Goal: Information Seeking & Learning: Learn about a topic

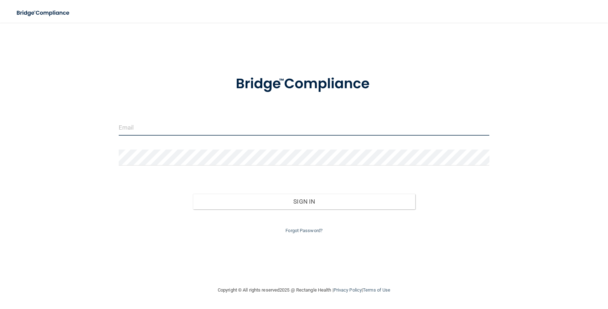
click at [190, 128] on input "email" at bounding box center [304, 128] width 371 height 16
type input "[EMAIL_ADDRESS][DOMAIN_NAME]"
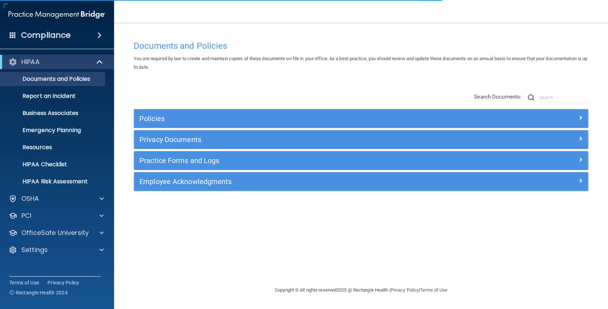
click at [343, 83] on div "Documents and Policies You are required by law to create and maintain copies of…" at bounding box center [360, 161] width 465 height 249
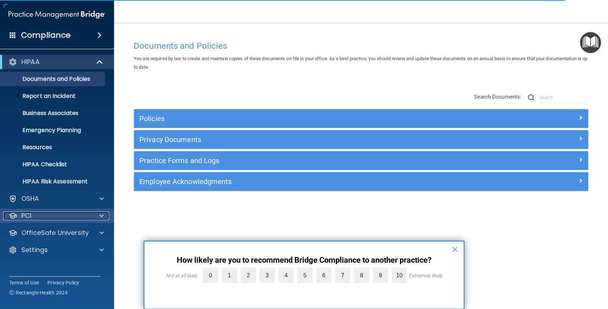
click at [59, 213] on div "PCI" at bounding box center [47, 216] width 88 height 9
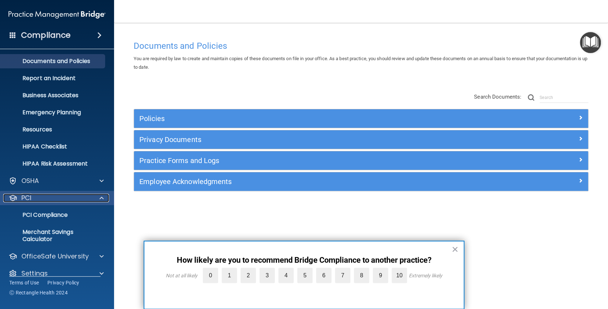
scroll to position [27, 0]
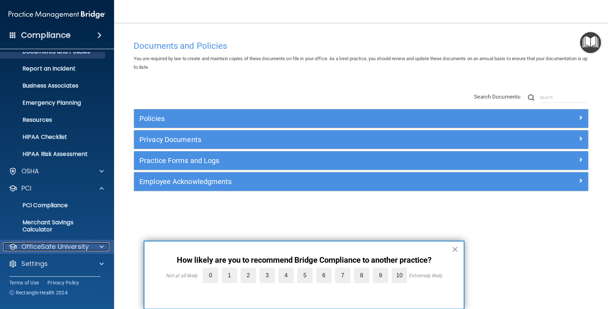
click at [59, 247] on p "OfficeSafe University" at bounding box center [54, 247] width 67 height 9
click at [456, 248] on button "×" at bounding box center [454, 249] width 7 height 11
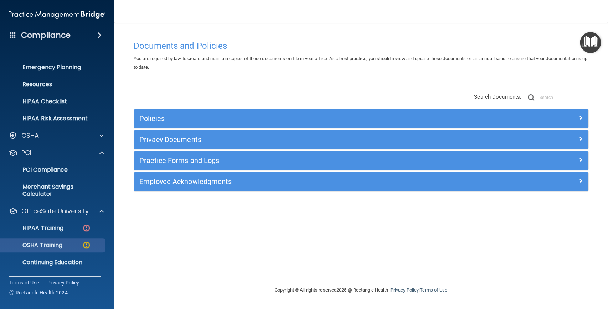
scroll to position [79, 0]
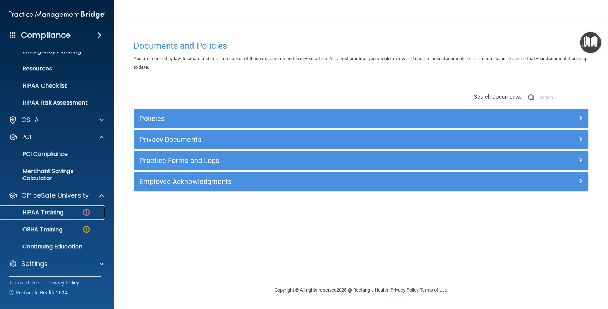
click at [67, 216] on div "HIPAA Training" at bounding box center [53, 212] width 97 height 7
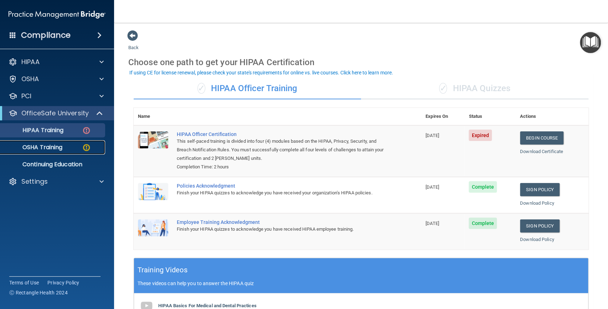
click at [61, 147] on p "OSHA Training" at bounding box center [34, 147] width 58 height 7
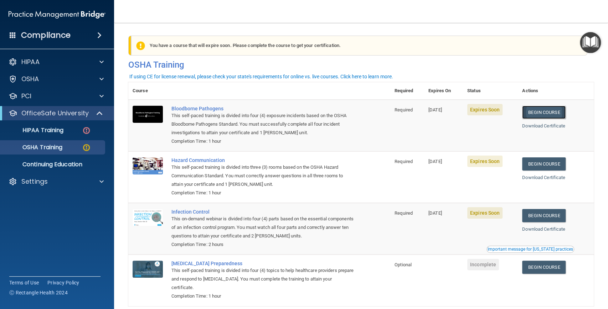
click at [550, 113] on link "Begin Course" at bounding box center [543, 112] width 43 height 13
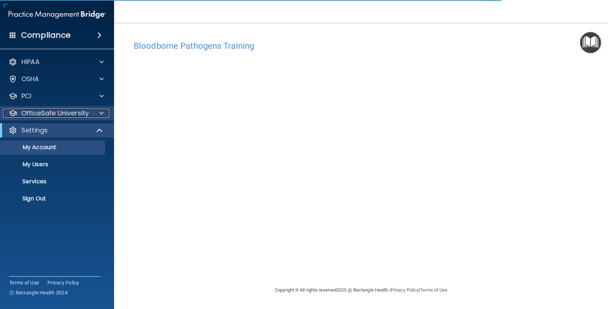
click at [47, 114] on p "OfficeSafe University" at bounding box center [54, 113] width 67 height 9
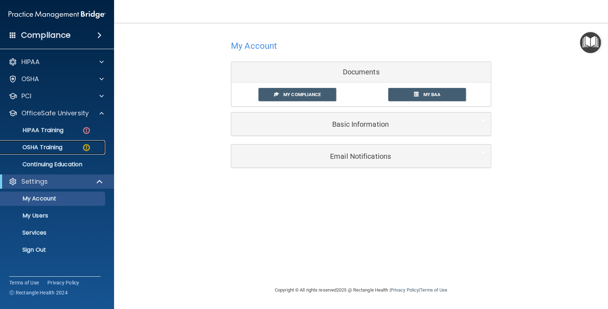
click at [54, 149] on p "OSHA Training" at bounding box center [34, 147] width 58 height 7
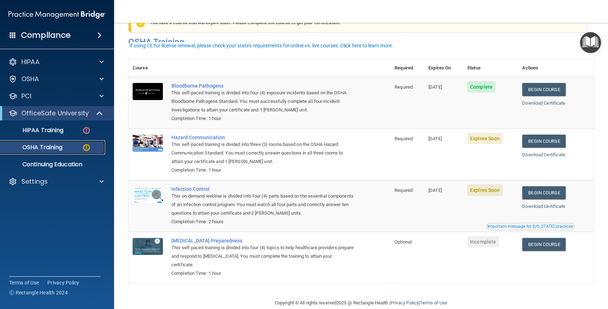
scroll to position [35, 0]
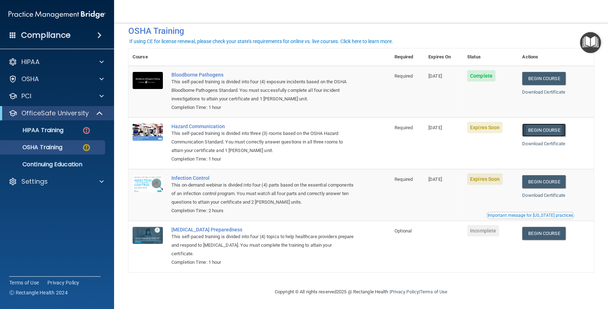
click at [530, 128] on link "Begin Course" at bounding box center [543, 130] width 43 height 13
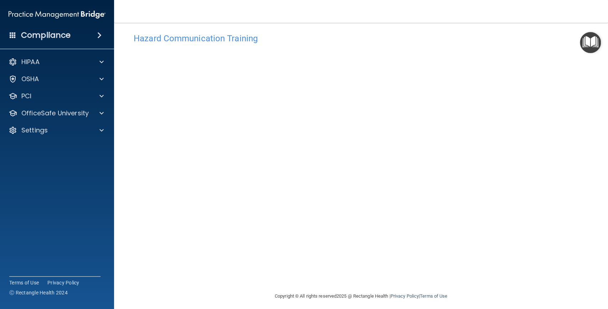
scroll to position [12, 0]
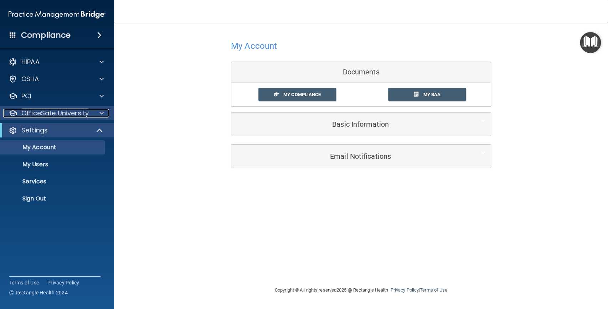
click at [63, 113] on p "OfficeSafe University" at bounding box center [54, 113] width 67 height 9
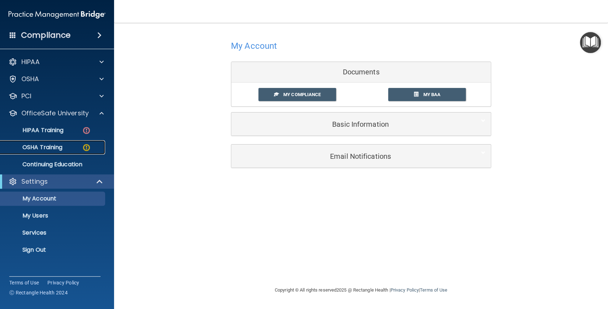
click at [66, 145] on div "OSHA Training" at bounding box center [53, 147] width 97 height 7
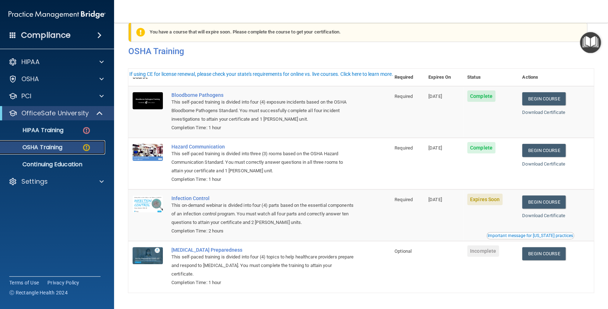
scroll to position [35, 0]
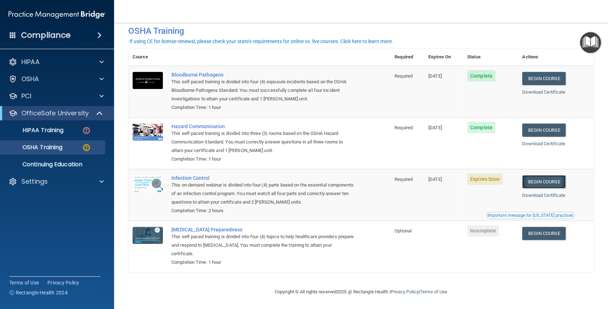
click at [539, 182] on link "Begin Course" at bounding box center [543, 181] width 43 height 13
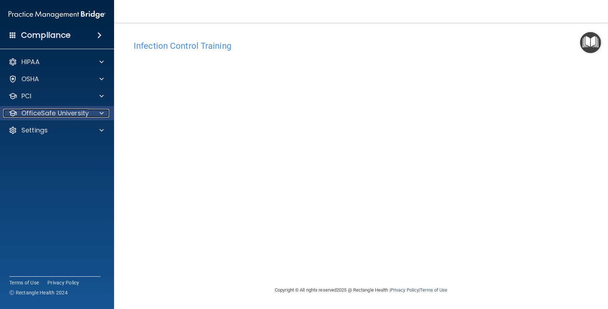
click at [72, 110] on p "OfficeSafe University" at bounding box center [54, 113] width 67 height 9
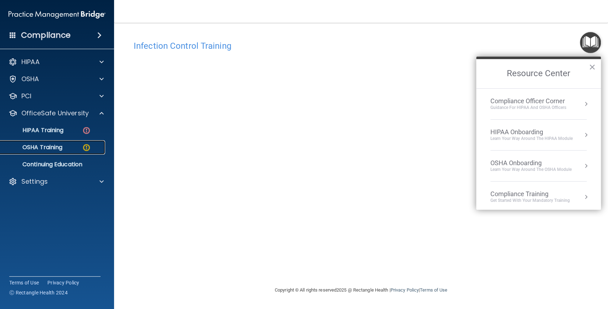
click at [65, 144] on div "OSHA Training" at bounding box center [53, 147] width 97 height 7
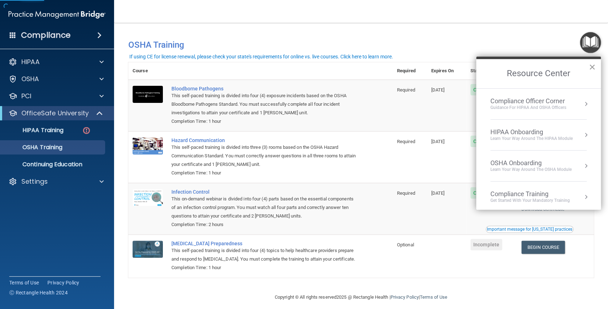
click at [591, 65] on button "×" at bounding box center [592, 66] width 7 height 11
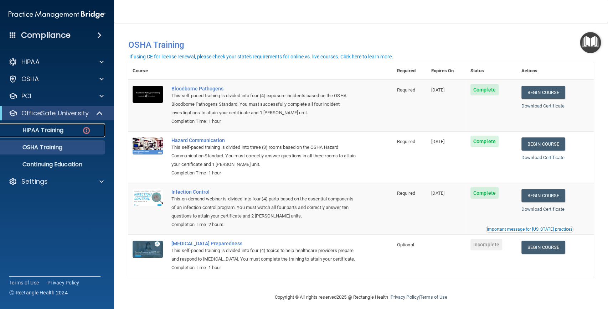
click at [68, 130] on div "HIPAA Training" at bounding box center [53, 130] width 97 height 7
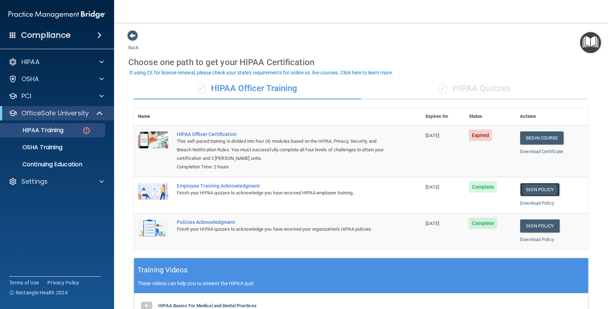
click at [528, 188] on link "Sign Policy" at bounding box center [540, 189] width 40 height 13
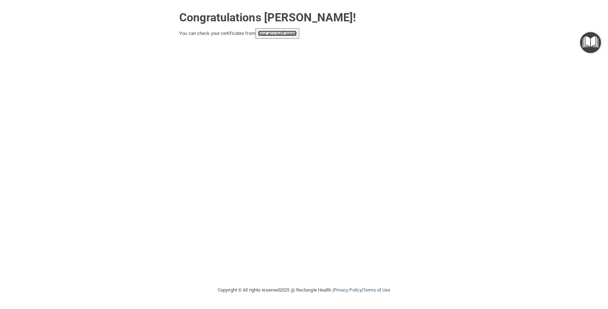
click at [276, 32] on link "your account page!" at bounding box center [277, 33] width 39 height 5
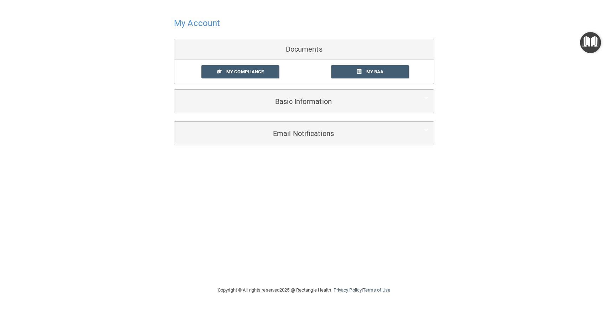
click at [150, 134] on div "My Account Documents My Compliance My Compliance My BAA Basic Information Full …" at bounding box center [303, 80] width 579 height 146
click at [581, 42] on img "Open Resource Center" at bounding box center [590, 42] width 21 height 21
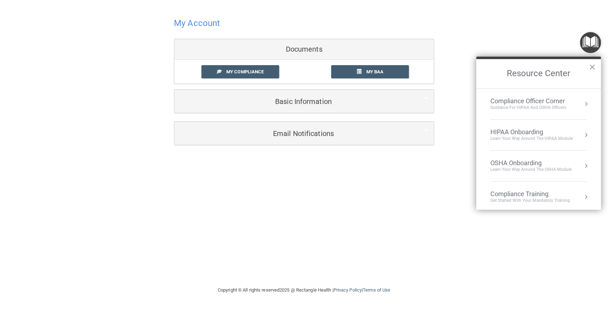
click at [466, 19] on div "My Account Documents My Compliance My Compliance My BAA Basic Information Full …" at bounding box center [303, 80] width 579 height 146
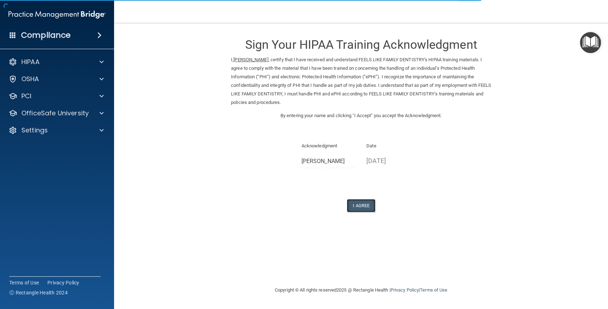
click at [362, 205] on button "I Agree" at bounding box center [361, 205] width 28 height 13
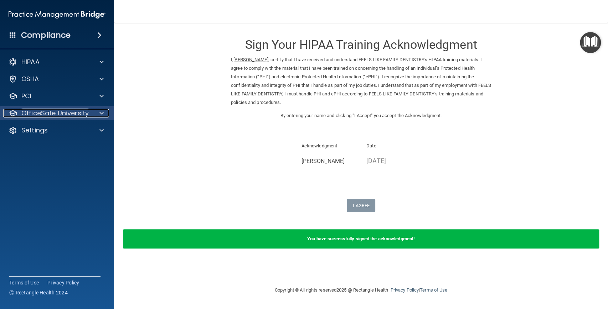
click at [60, 112] on p "OfficeSafe University" at bounding box center [54, 113] width 67 height 9
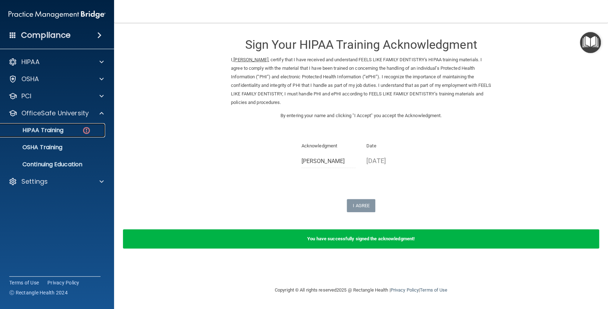
click at [62, 129] on p "HIPAA Training" at bounding box center [34, 130] width 59 height 7
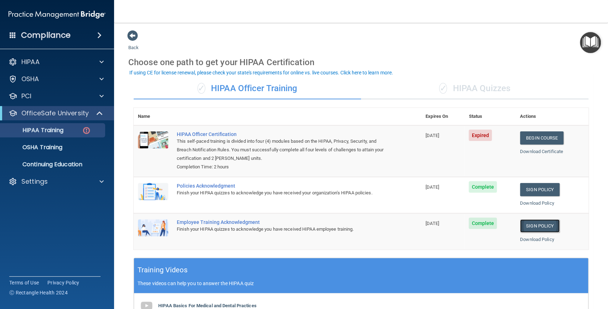
click at [531, 226] on link "Sign Policy" at bounding box center [540, 225] width 40 height 13
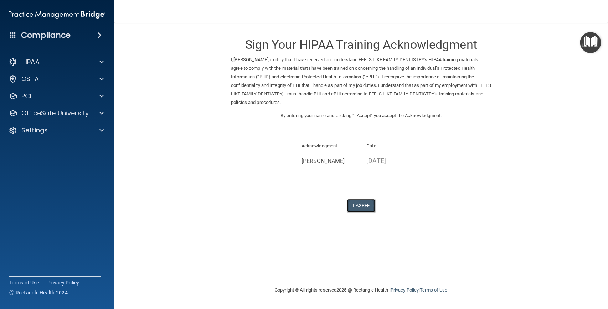
click at [366, 203] on button "I Agree" at bounding box center [361, 205] width 28 height 13
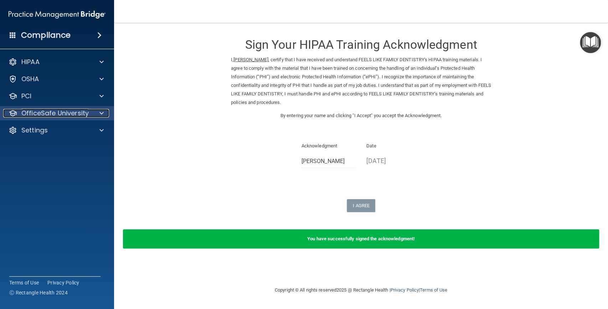
click at [79, 114] on p "OfficeSafe University" at bounding box center [54, 113] width 67 height 9
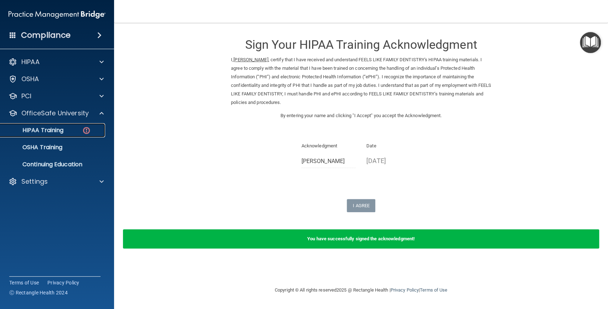
click at [75, 131] on div "HIPAA Training" at bounding box center [53, 130] width 97 height 7
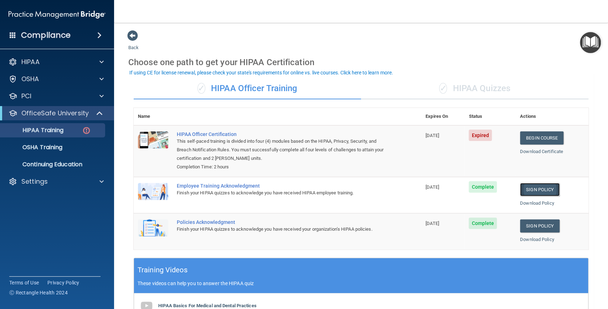
click at [532, 185] on link "Sign Policy" at bounding box center [540, 189] width 40 height 13
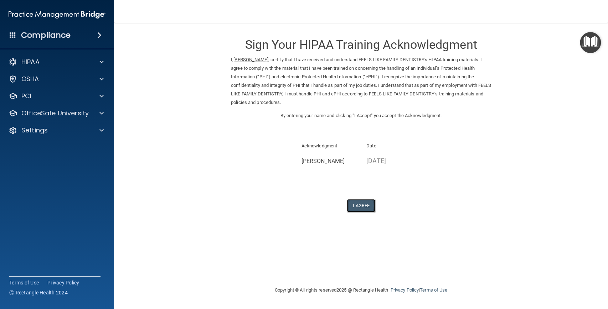
click at [368, 204] on button "I Agree" at bounding box center [361, 205] width 28 height 13
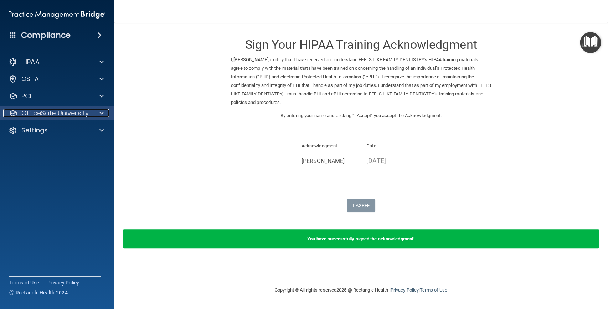
click at [74, 116] on p "OfficeSafe University" at bounding box center [54, 113] width 67 height 9
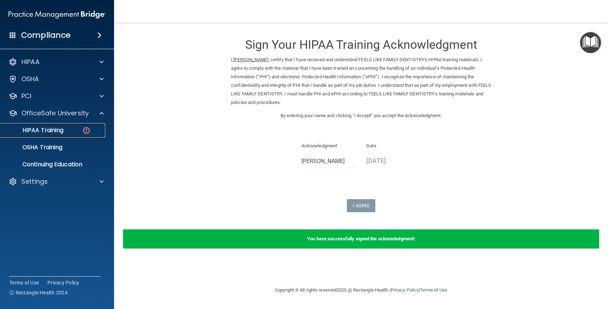
click at [74, 130] on div "HIPAA Training" at bounding box center [53, 130] width 97 height 7
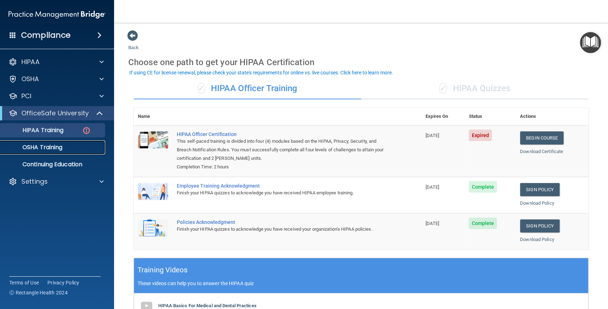
click at [71, 146] on div "OSHA Training" at bounding box center [53, 147] width 97 height 7
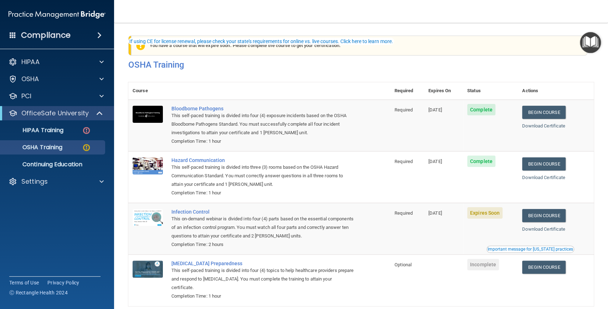
scroll to position [35, 0]
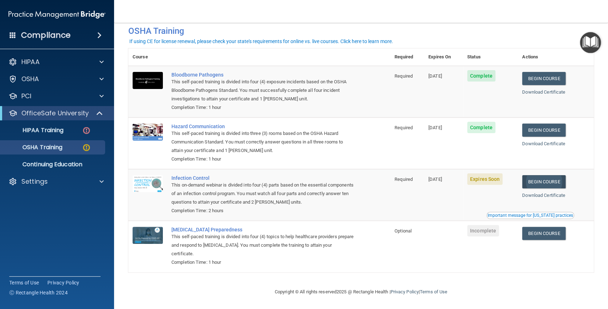
click at [535, 181] on link "Begin Course" at bounding box center [543, 181] width 43 height 13
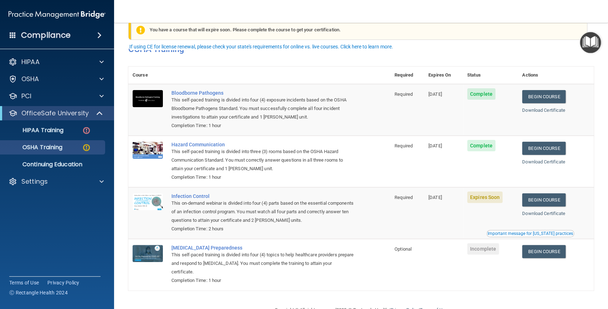
scroll to position [0, 0]
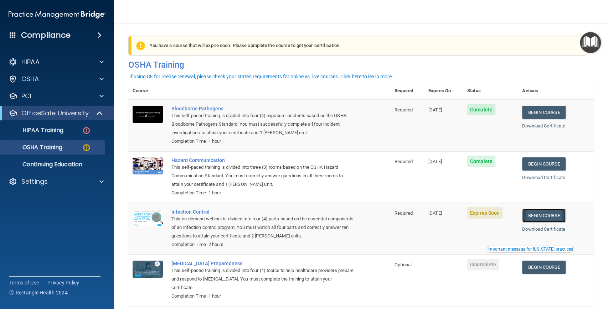
click at [536, 217] on link "Begin Course" at bounding box center [543, 215] width 43 height 13
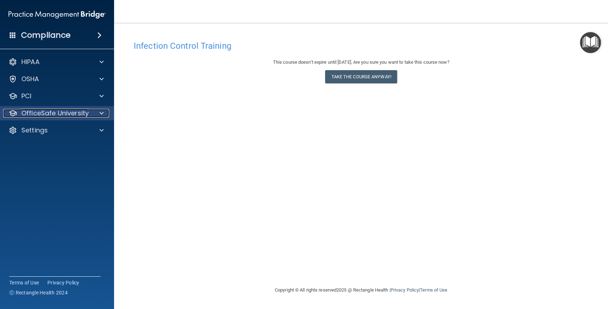
click at [92, 114] on div at bounding box center [101, 113] width 18 height 9
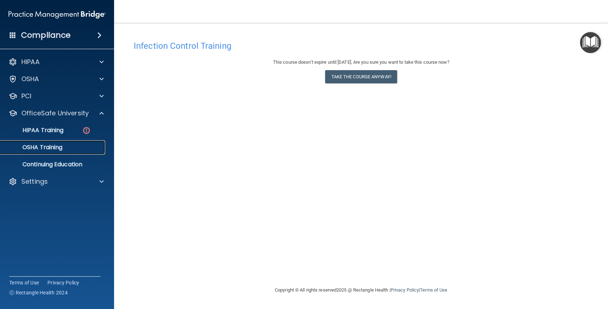
click at [77, 145] on div "OSHA Training" at bounding box center [53, 147] width 97 height 7
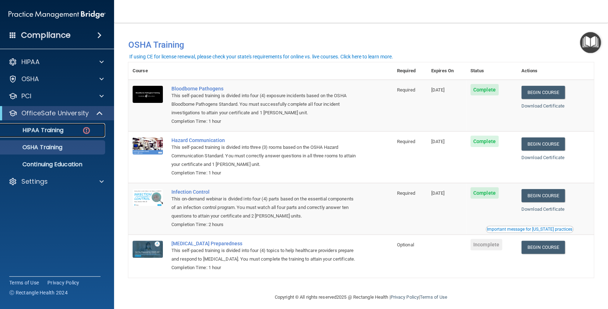
click at [63, 129] on p "HIPAA Training" at bounding box center [34, 130] width 59 height 7
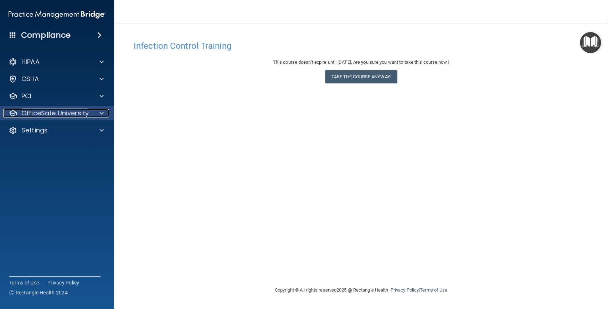
click at [94, 112] on div at bounding box center [101, 113] width 18 height 9
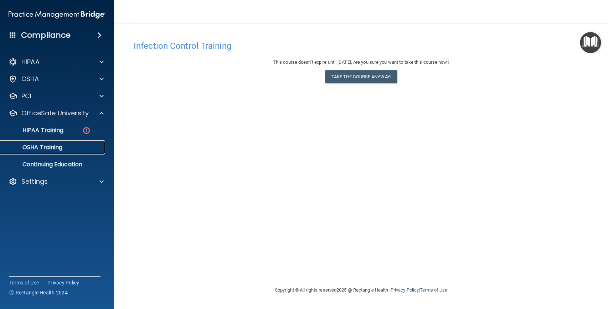
click at [91, 149] on div "OSHA Training" at bounding box center [53, 147] width 97 height 7
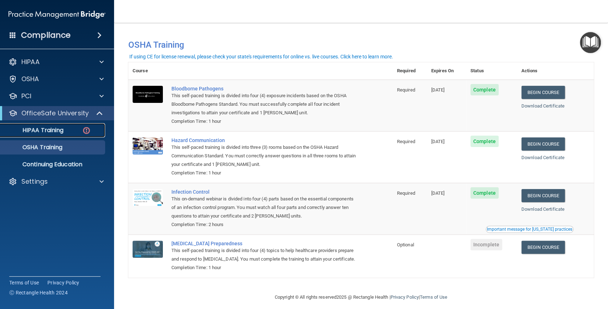
click at [51, 136] on link "HIPAA Training" at bounding box center [49, 130] width 112 height 14
